Goal: Task Accomplishment & Management: Use online tool/utility

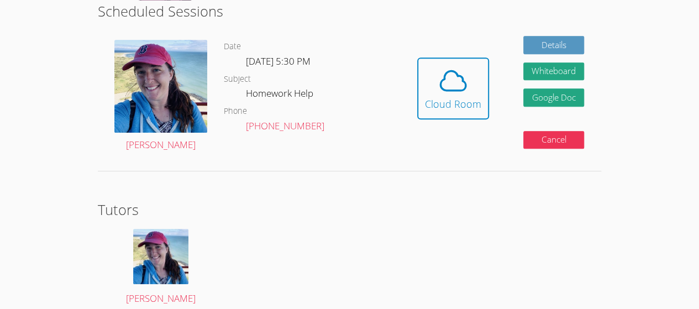
scroll to position [251, 0]
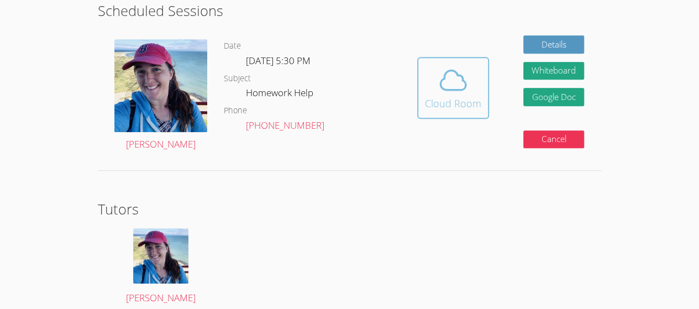
click at [451, 92] on icon at bounding box center [453, 80] width 31 height 31
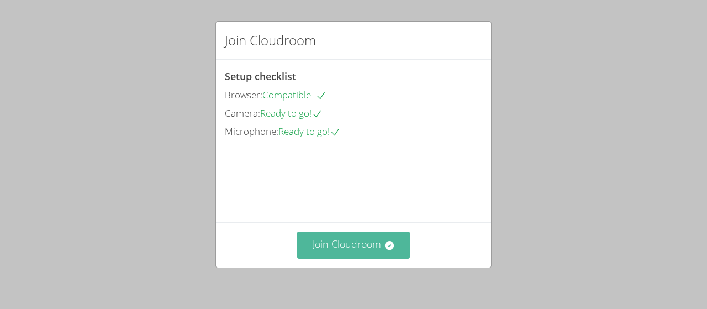
click at [342, 248] on button "Join Cloudroom" at bounding box center [353, 244] width 113 height 27
click at [343, 255] on button "Join Cloudroom" at bounding box center [353, 244] width 113 height 27
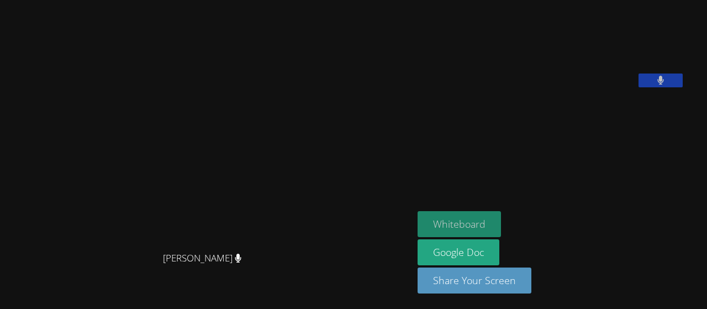
click at [494, 230] on button "Whiteboard" at bounding box center [459, 224] width 83 height 26
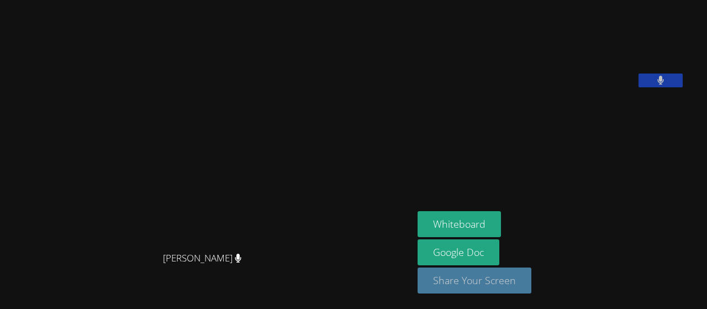
click at [531, 284] on button "Share Your Screen" at bounding box center [475, 280] width 114 height 26
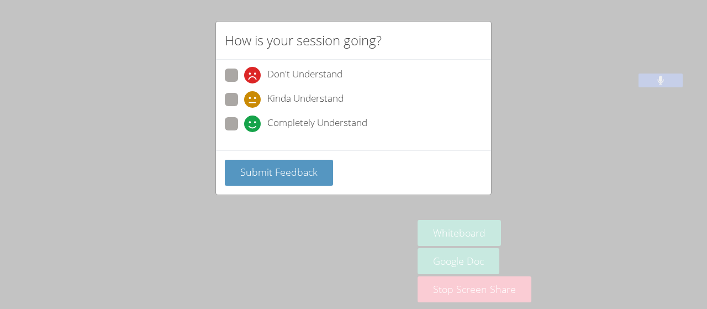
click at [244, 132] on span at bounding box center [244, 132] width 0 height 0
click at [244, 124] on input "Completely Understand" at bounding box center [248, 121] width 9 height 9
radio input "true"
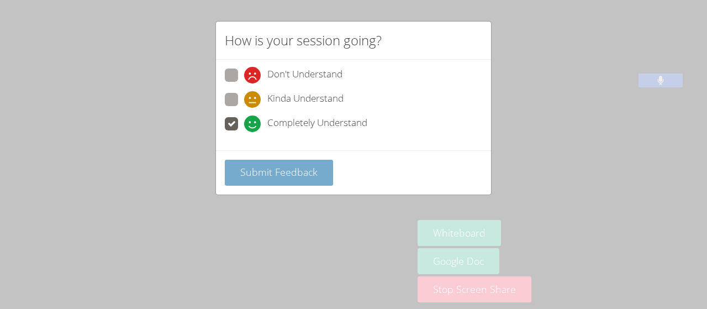
click at [255, 168] on span "Submit Feedback" at bounding box center [278, 171] width 77 height 13
